Goal: Task Accomplishment & Management: Use online tool/utility

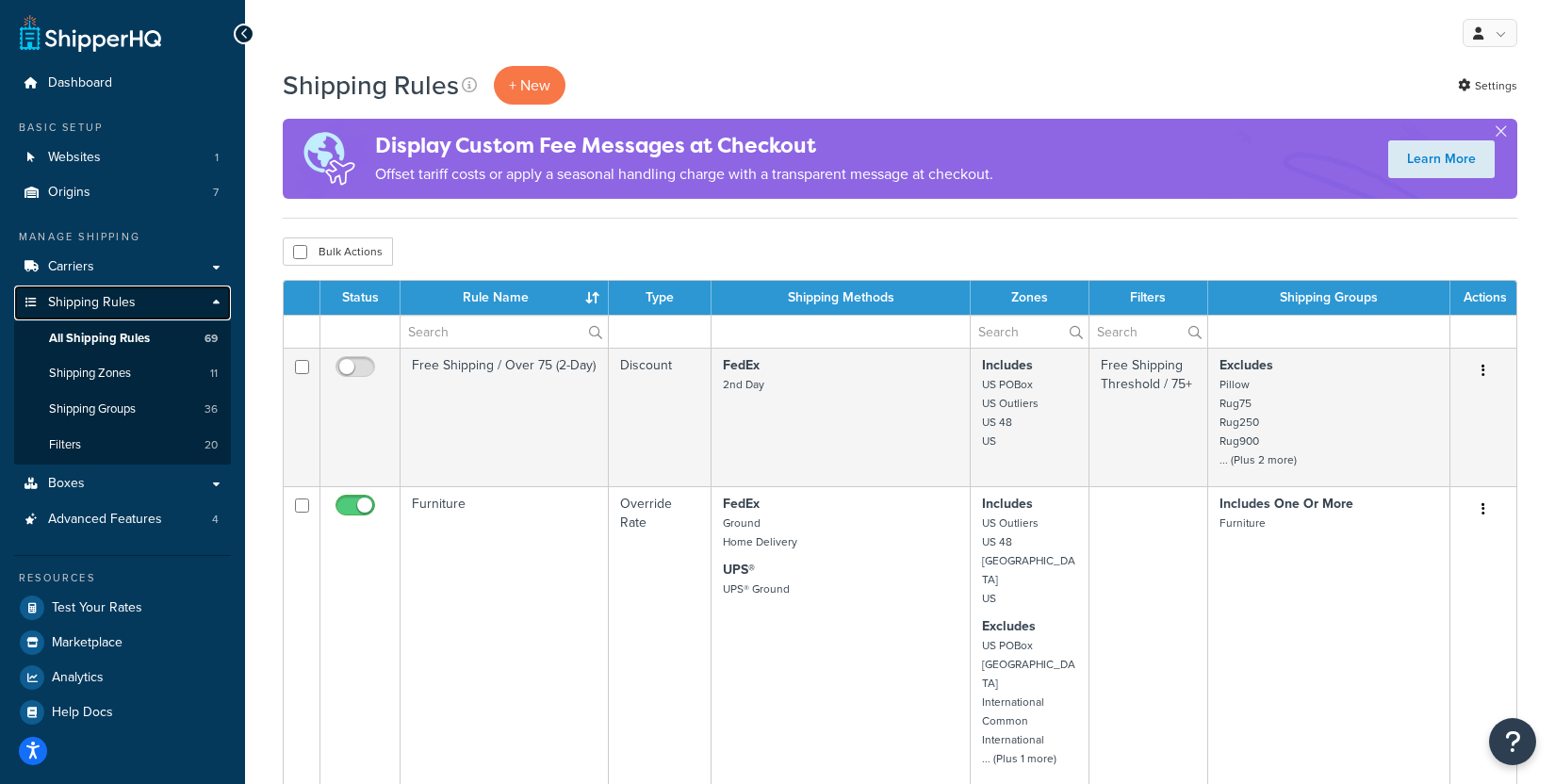
click at [113, 304] on span "Shipping Rules" at bounding box center [92, 303] width 88 height 16
click at [529, 78] on p "+ New" at bounding box center [529, 85] width 72 height 38
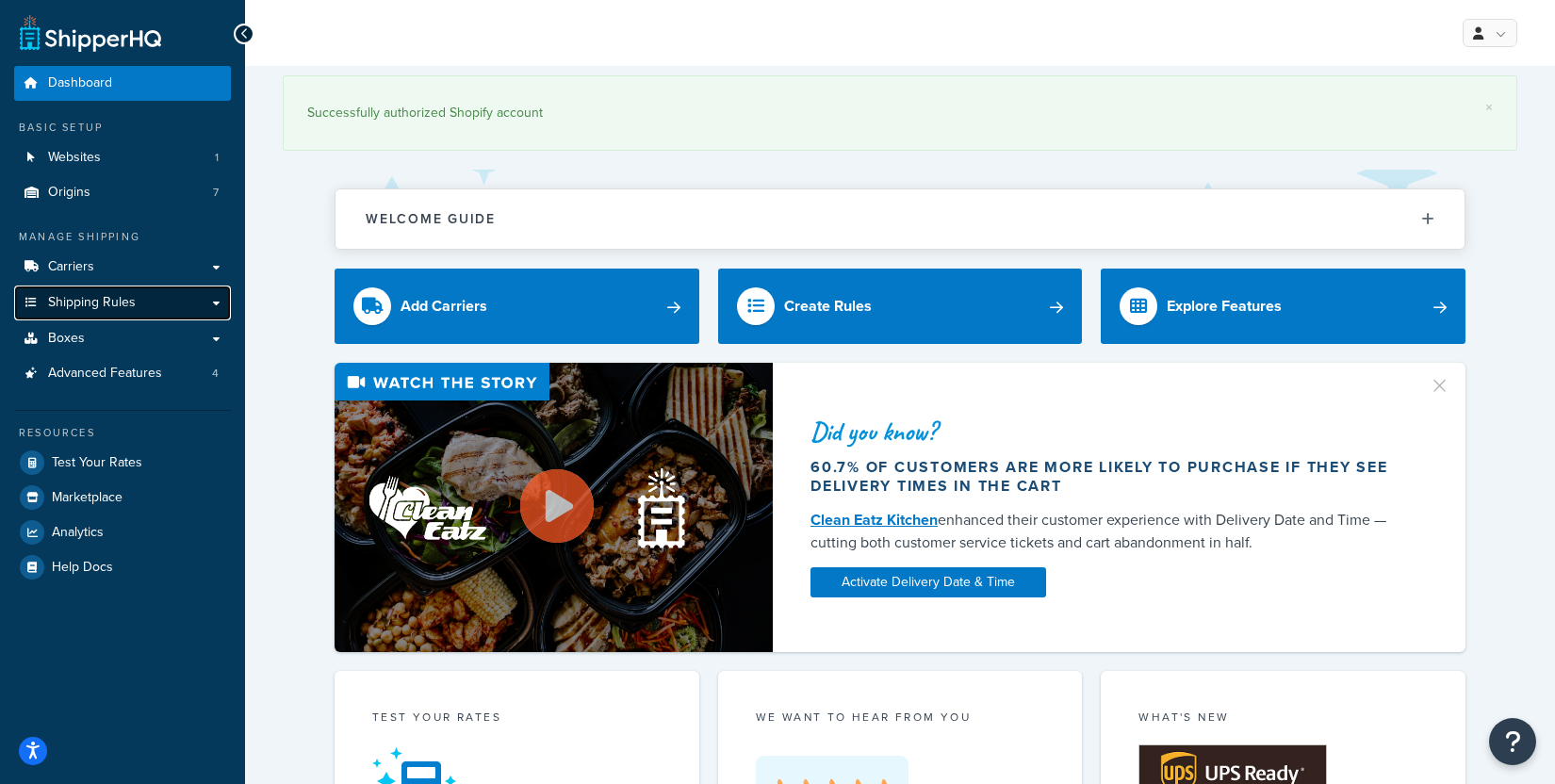
click at [132, 302] on span "Shipping Rules" at bounding box center [92, 303] width 88 height 16
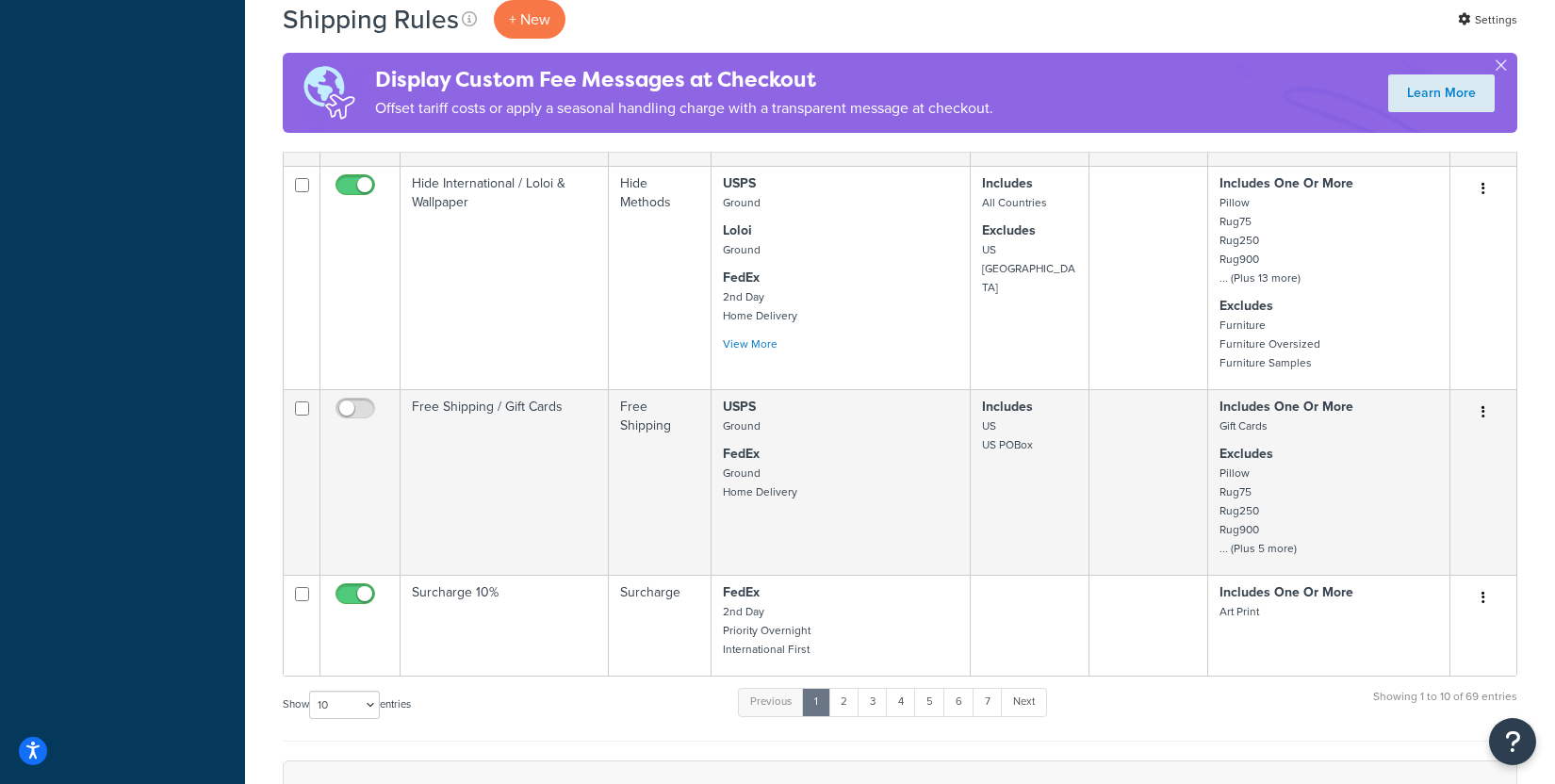
scroll to position [1588, 0]
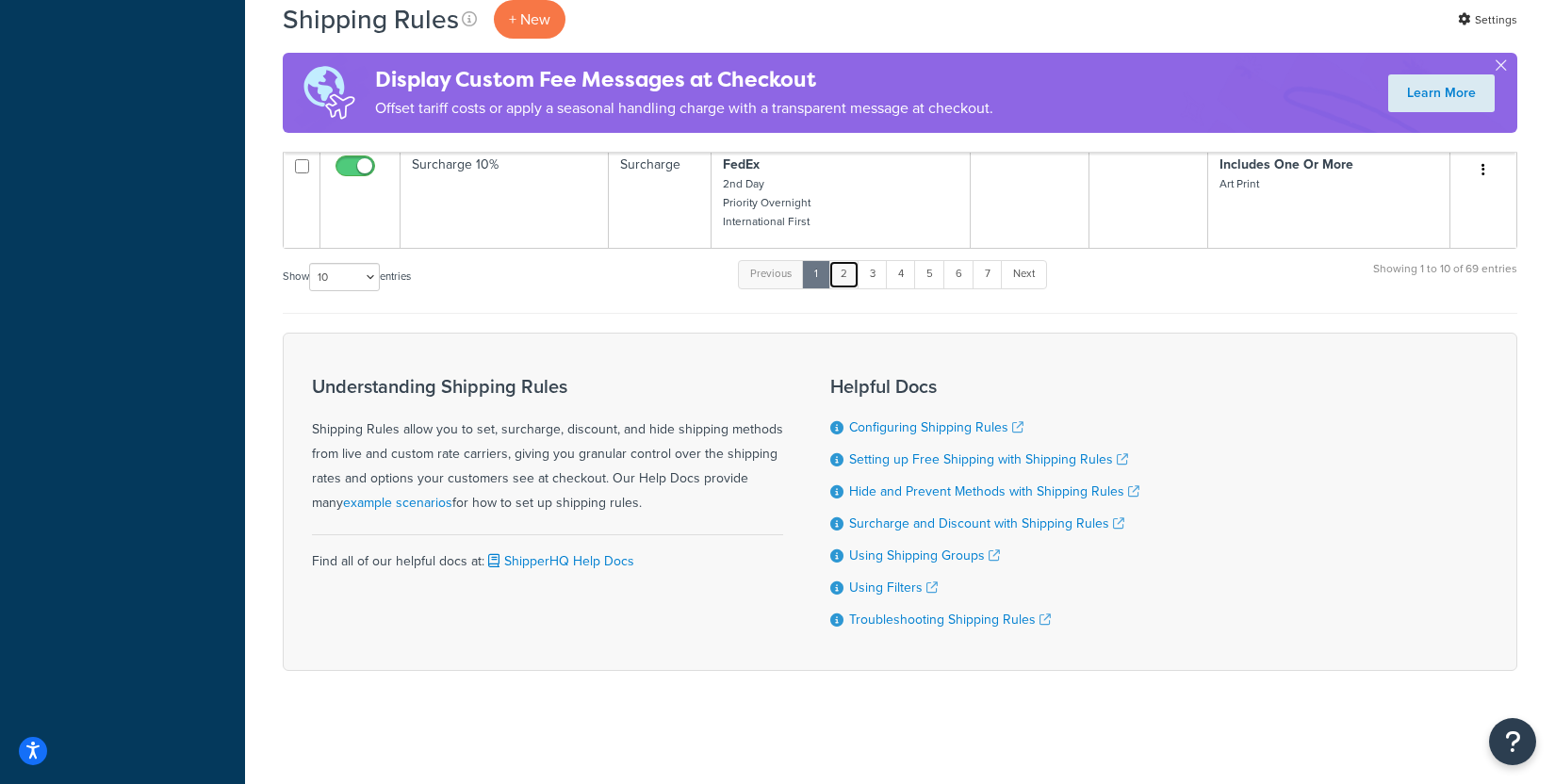
click at [853, 272] on link "2" at bounding box center [843, 274] width 32 height 29
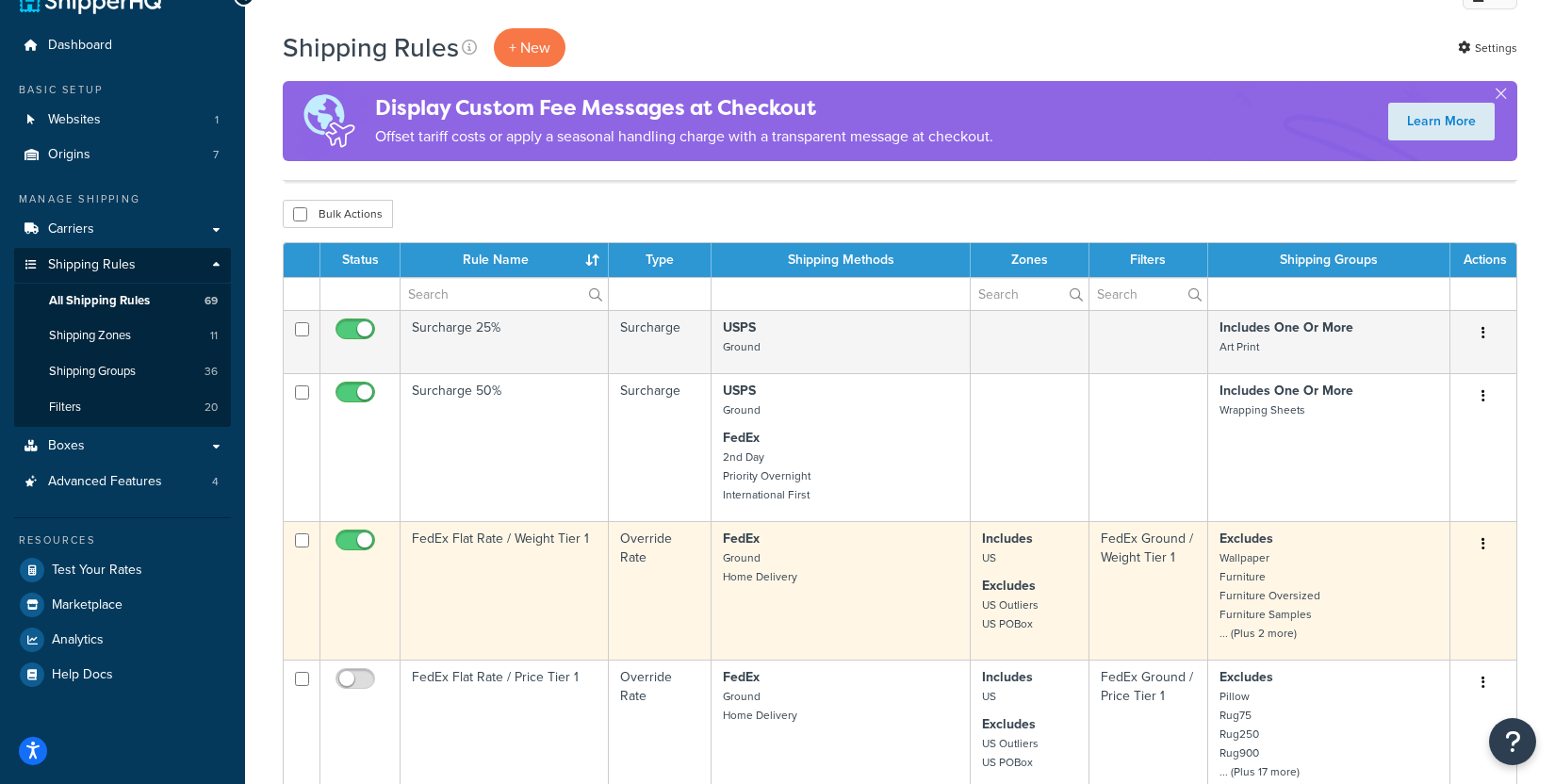
scroll to position [1513, 0]
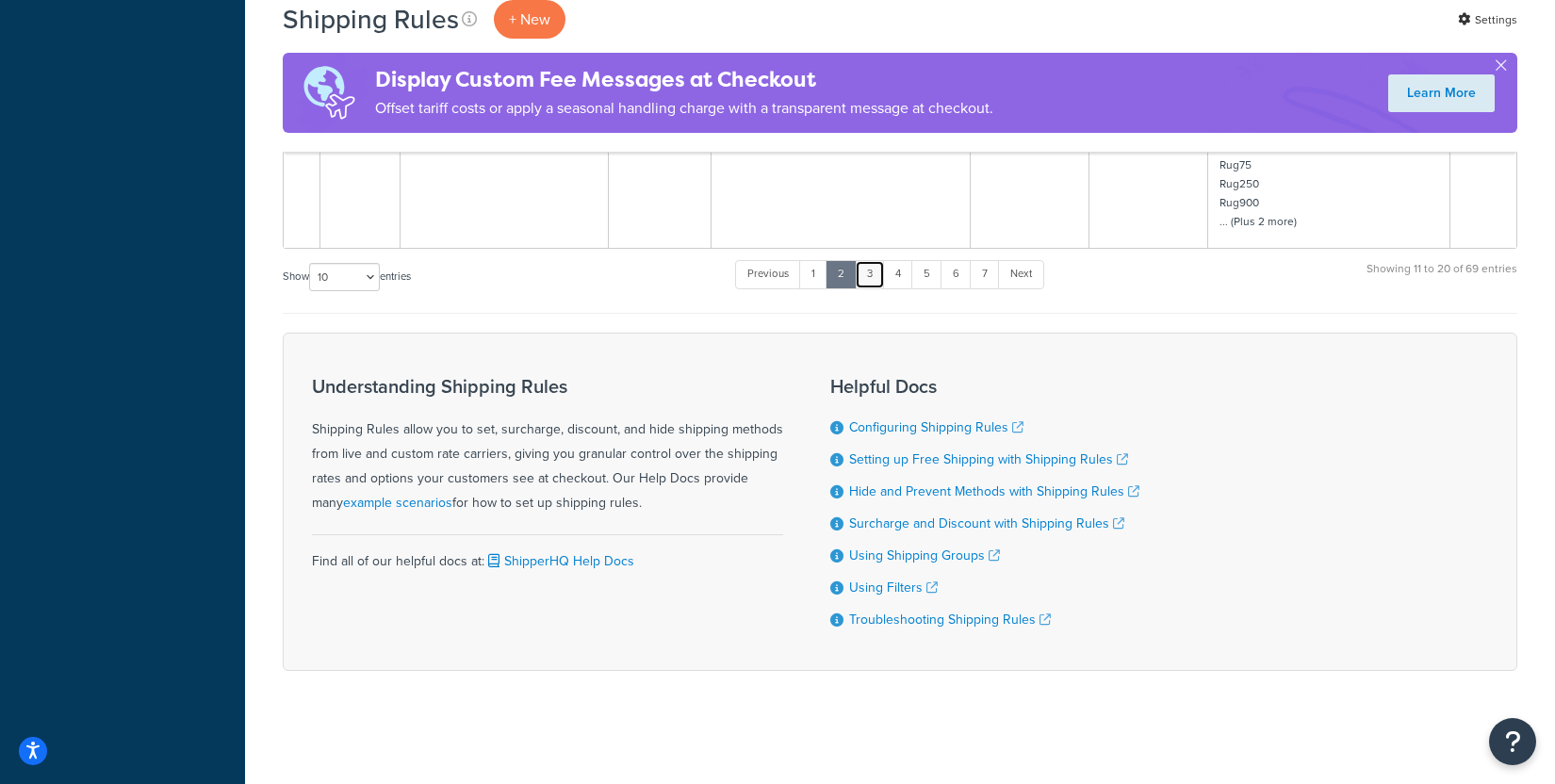
click at [878, 265] on link "3" at bounding box center [870, 274] width 31 height 29
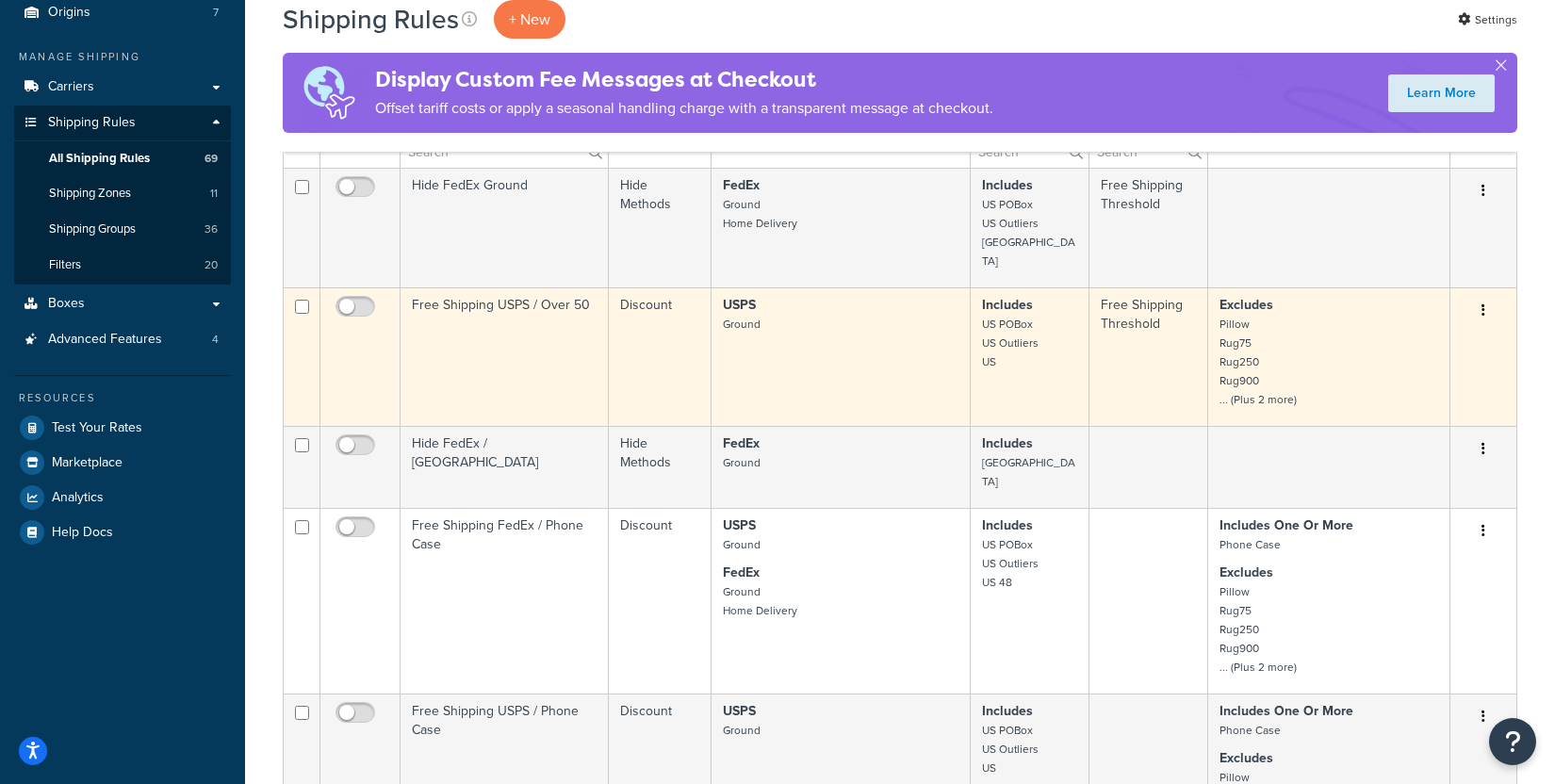
scroll to position [0, 0]
